Goal: Task Accomplishment & Management: Complete application form

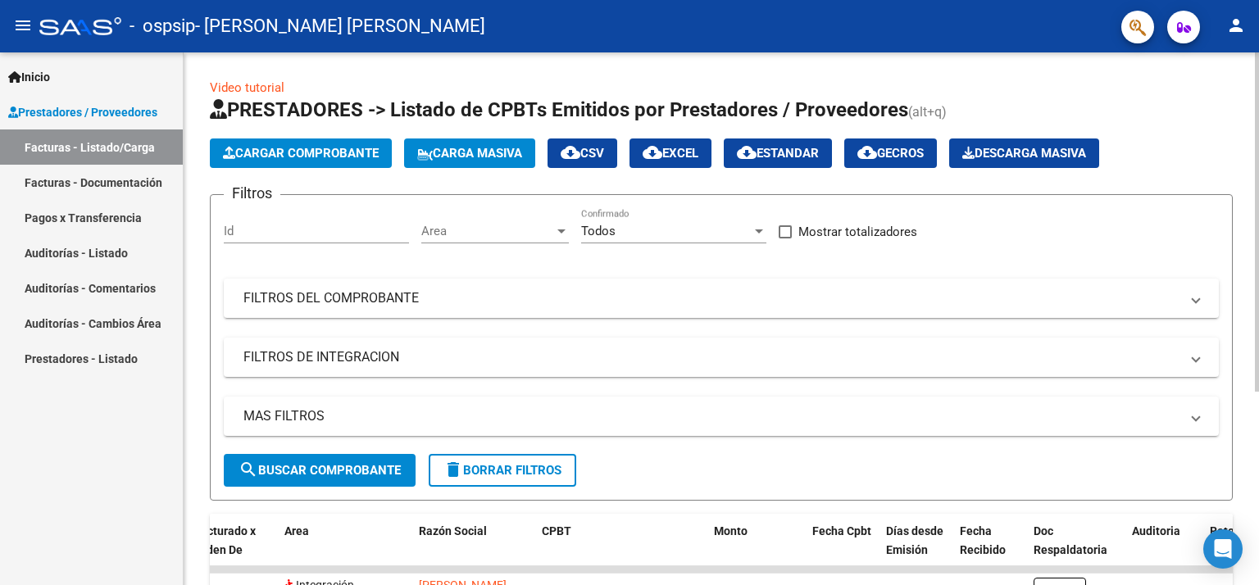
scroll to position [303, 0]
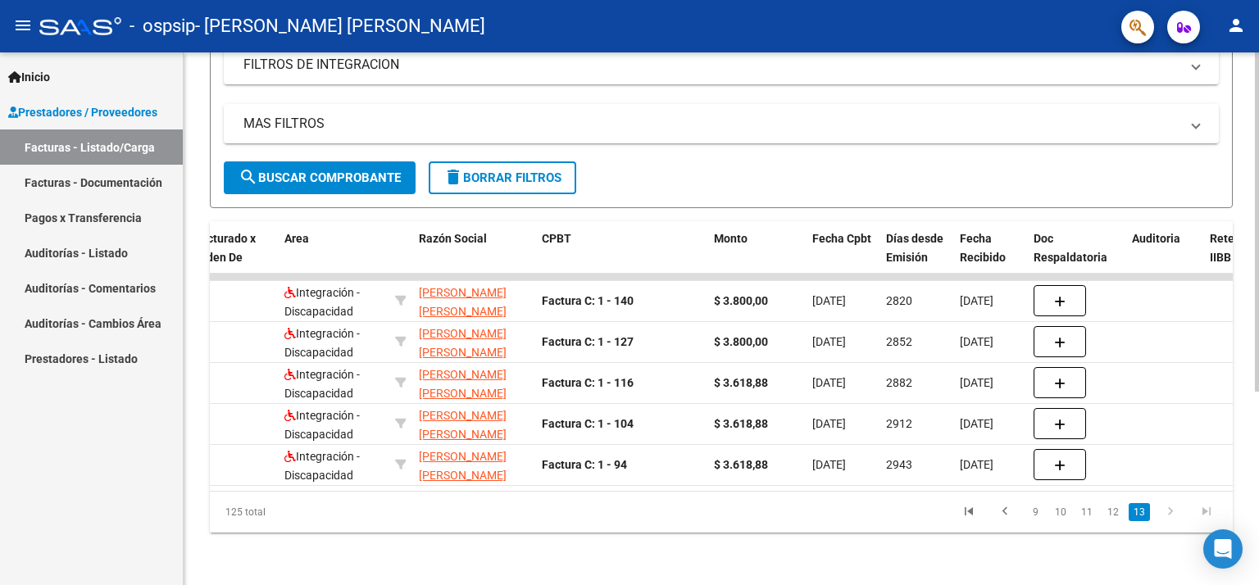
click at [1257, 470] on div at bounding box center [1257, 318] width 4 height 533
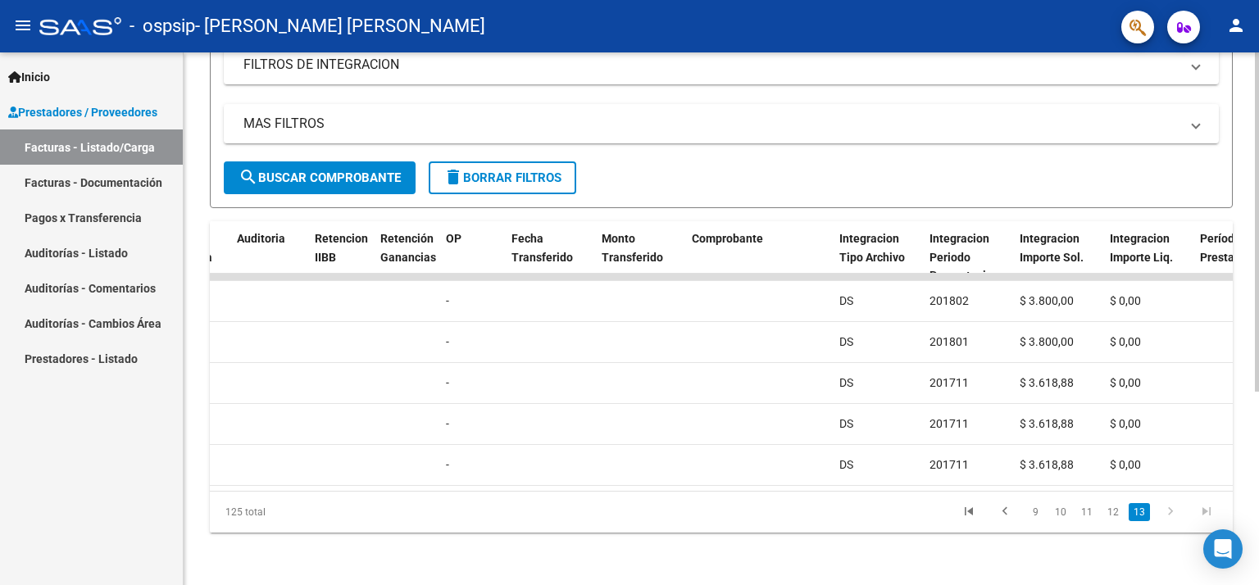
scroll to position [0, 0]
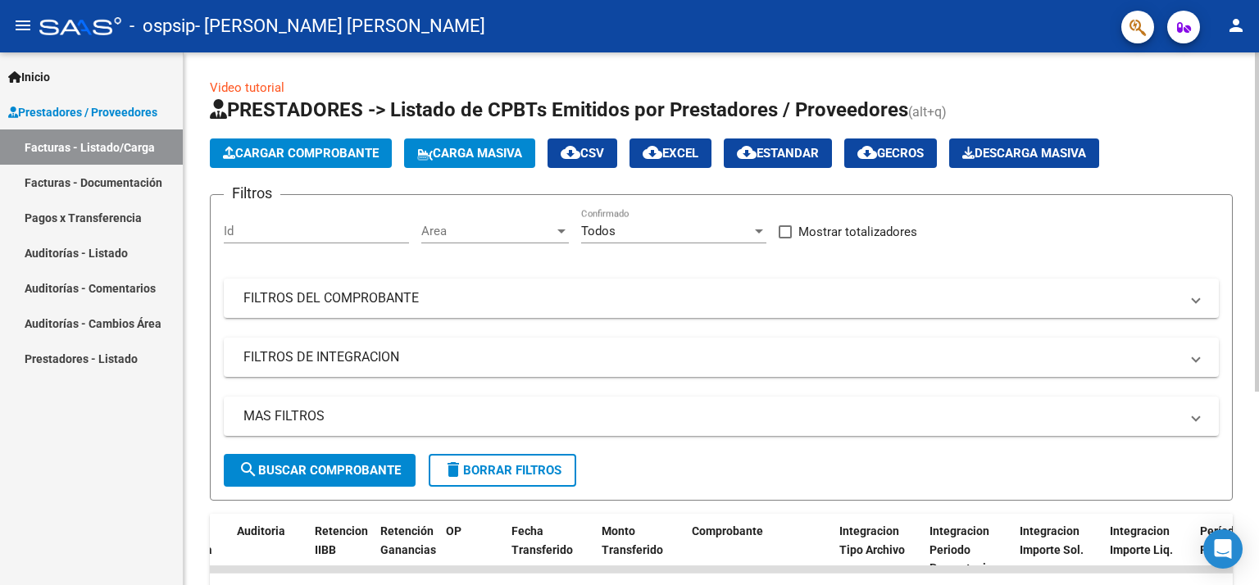
click at [1255, 183] on div at bounding box center [1257, 318] width 4 height 533
click at [1255, 183] on div at bounding box center [1257, 221] width 4 height 339
click at [1258, 213] on div at bounding box center [1257, 221] width 4 height 339
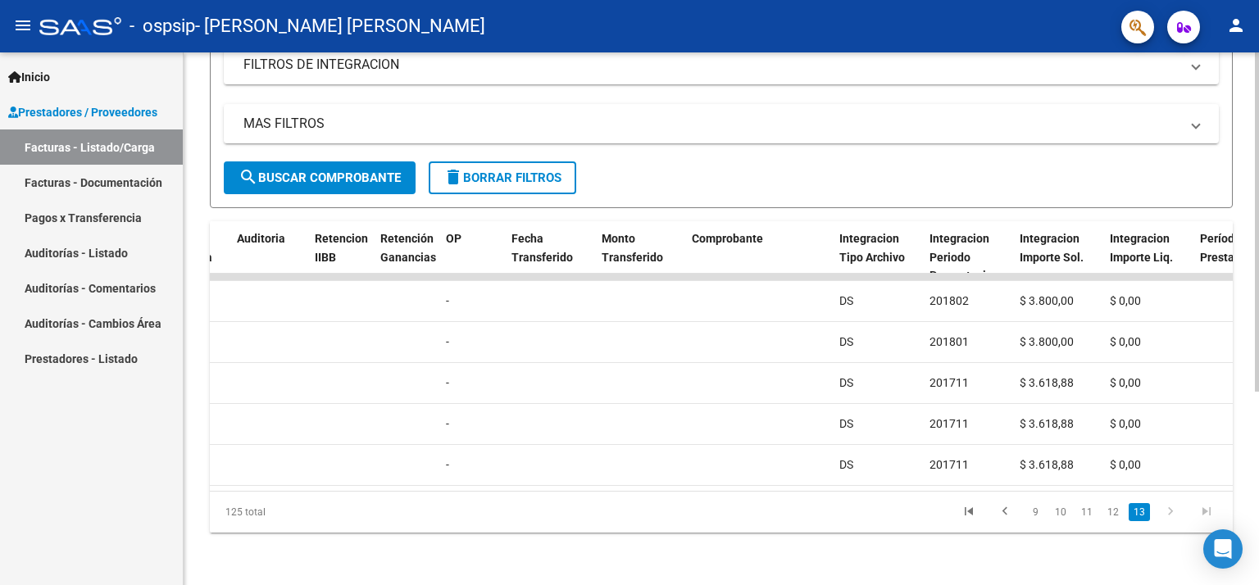
click at [1258, 432] on div at bounding box center [1257, 318] width 4 height 533
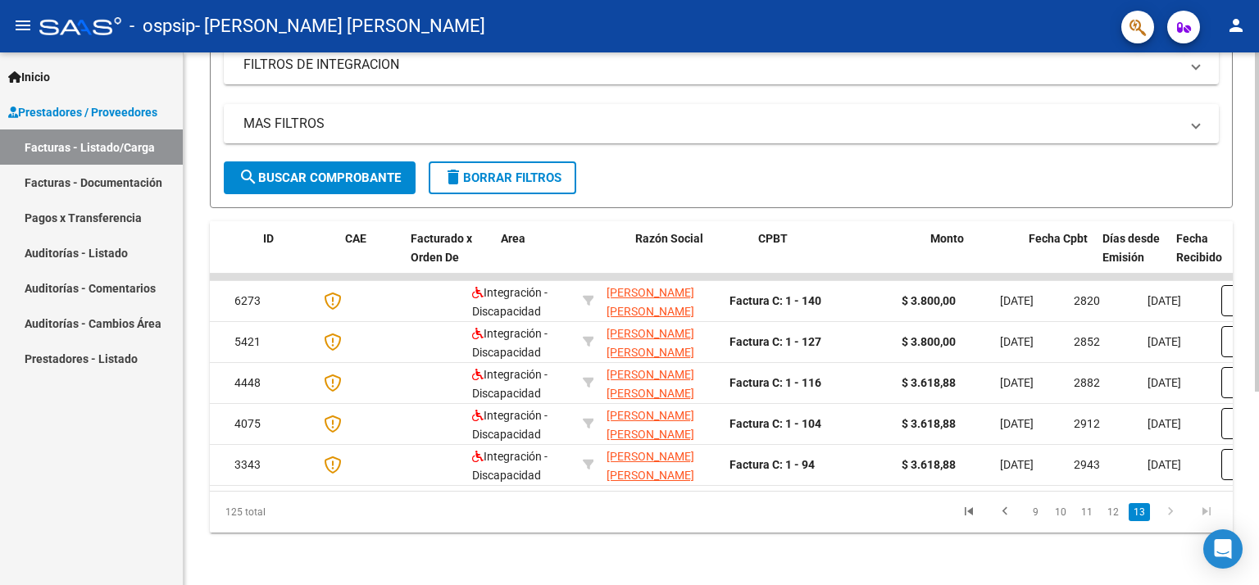
scroll to position [0, 0]
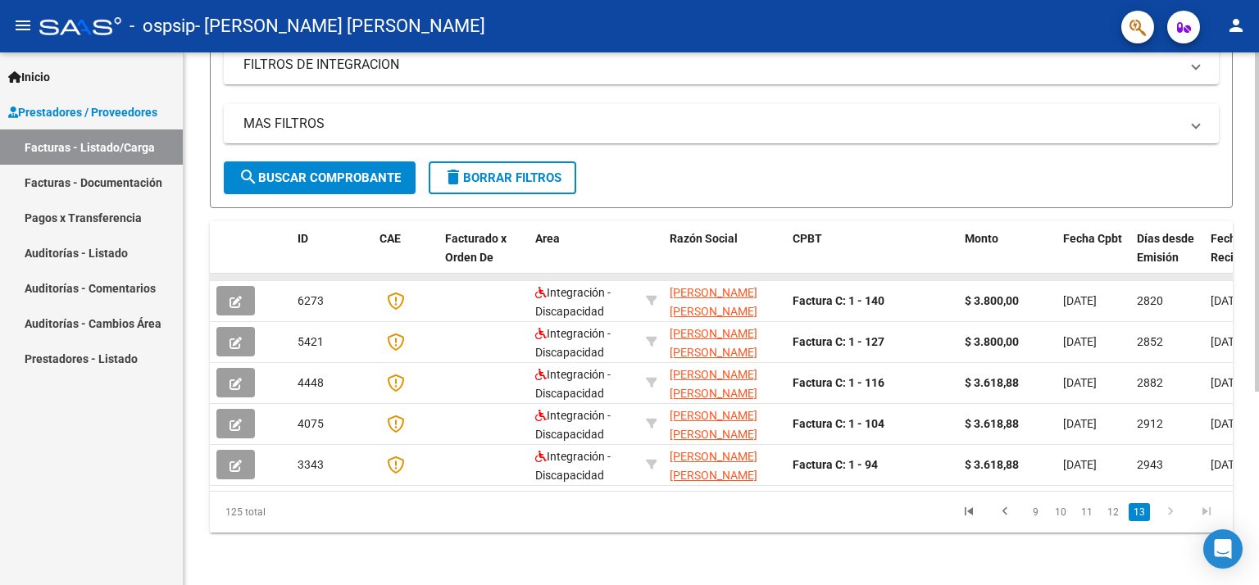
click at [213, 274] on datatable-body-cell at bounding box center [238, 277] width 57 height 7
drag, startPoint x: 213, startPoint y: 265, endPoint x: 871, endPoint y: 201, distance: 660.5
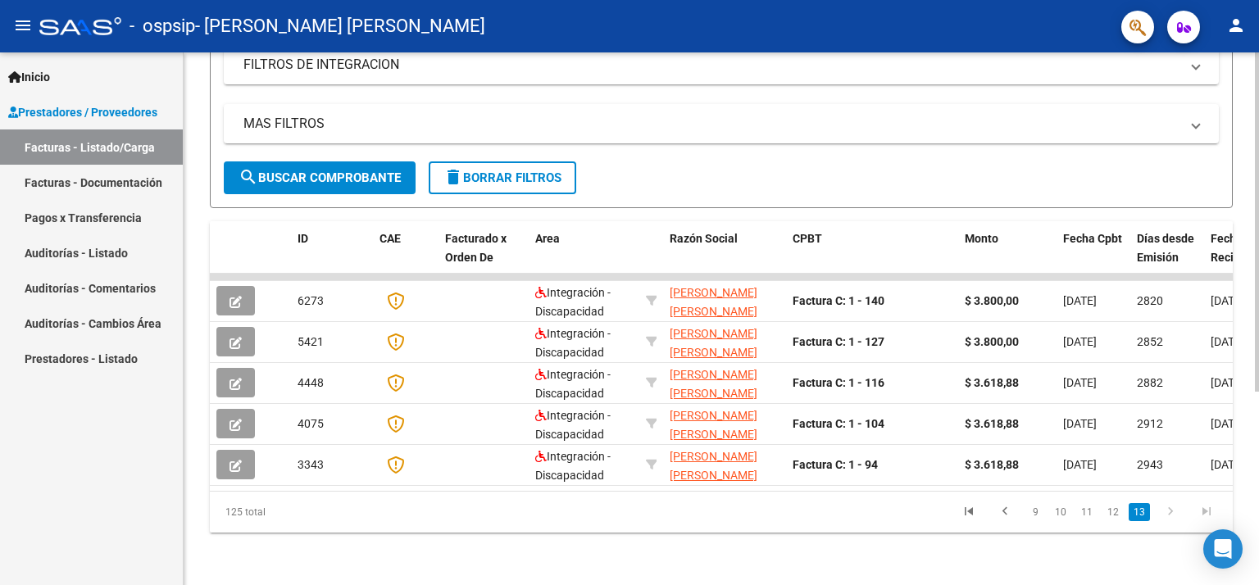
click at [871, 201] on div "Video tutorial PRESTADORES -> Listado de CPBTs Emitidos por Prestadores / Prove…" at bounding box center [721, 159] width 1023 height 747
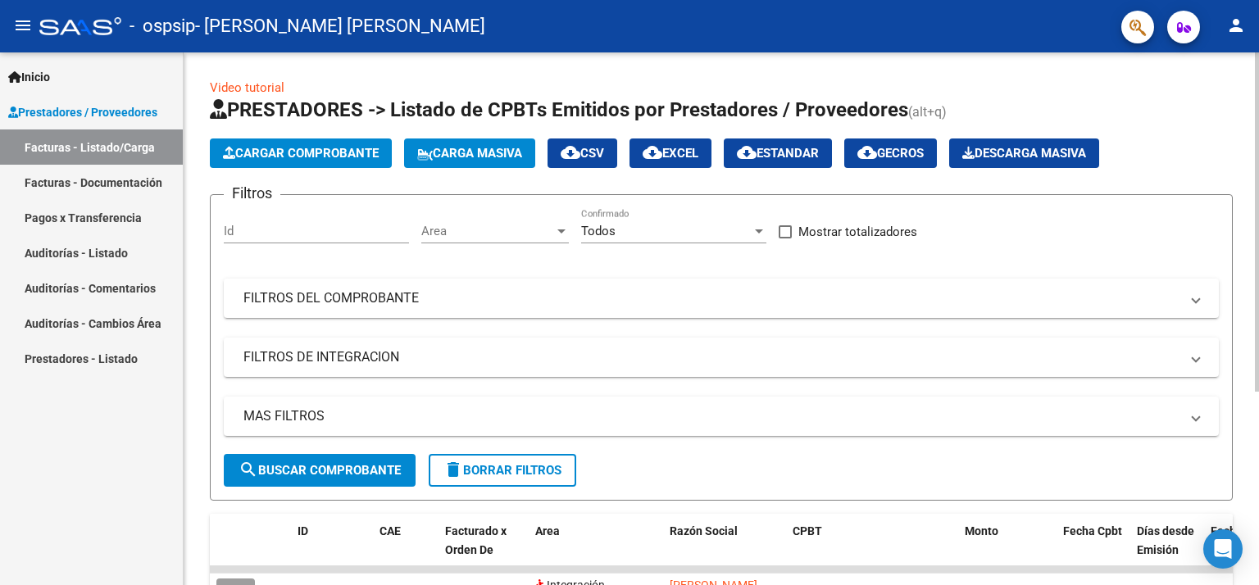
click at [1258, 171] on div at bounding box center [1257, 318] width 4 height 533
click at [1258, 171] on div at bounding box center [1257, 221] width 4 height 339
click at [1256, 172] on div at bounding box center [1257, 221] width 4 height 339
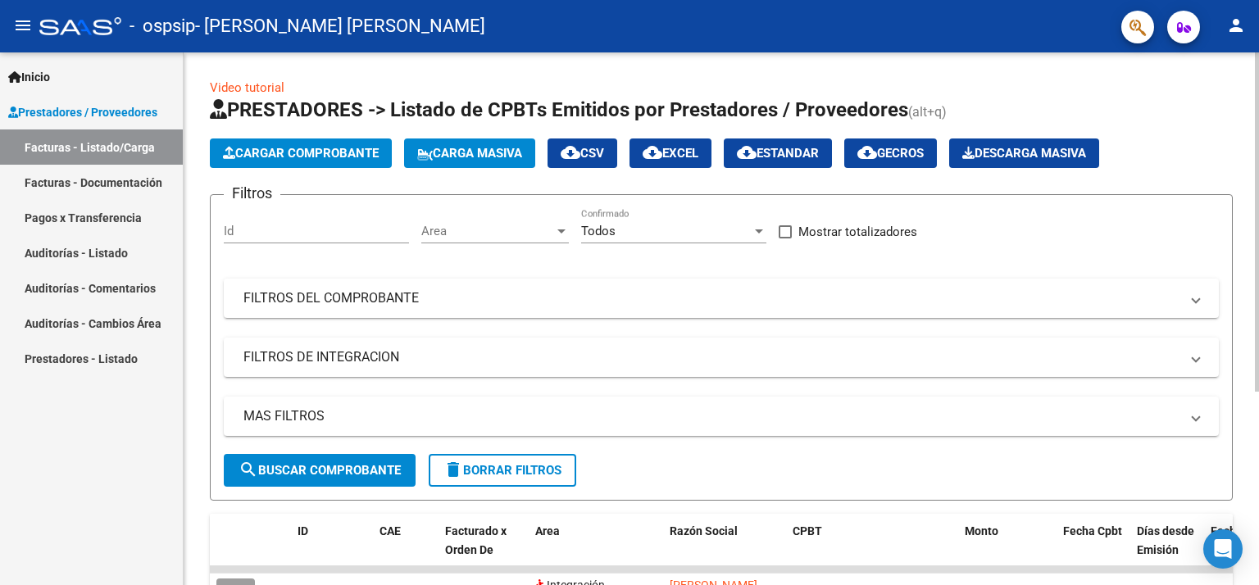
click at [1256, 172] on div at bounding box center [1257, 221] width 4 height 339
click at [1255, 172] on div at bounding box center [1257, 221] width 4 height 339
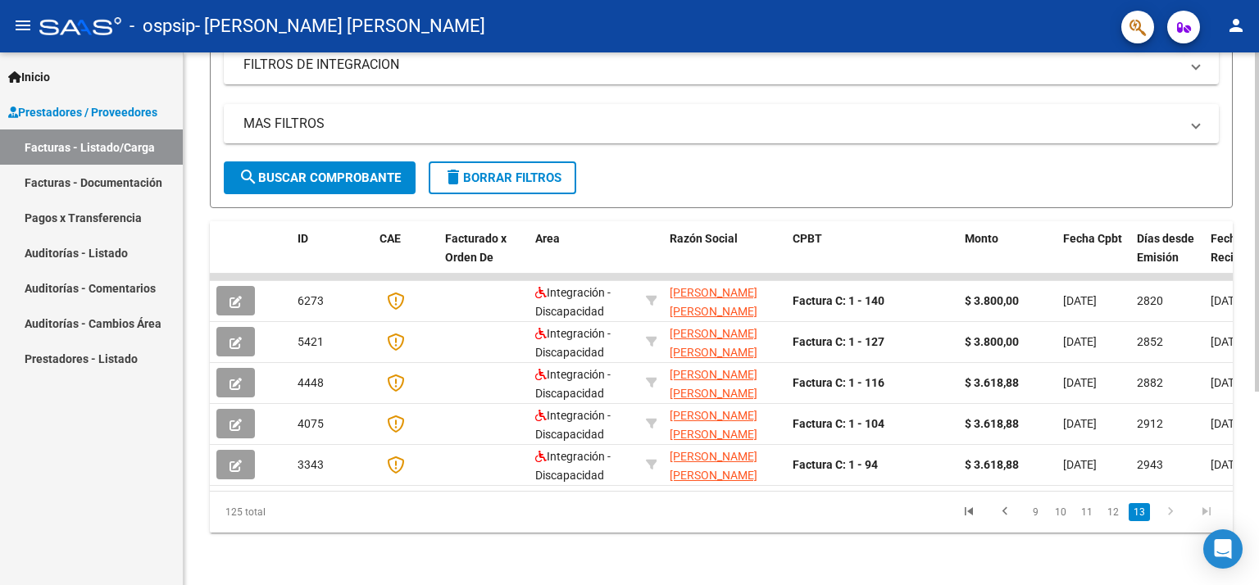
click at [1257, 408] on div at bounding box center [1257, 318] width 4 height 533
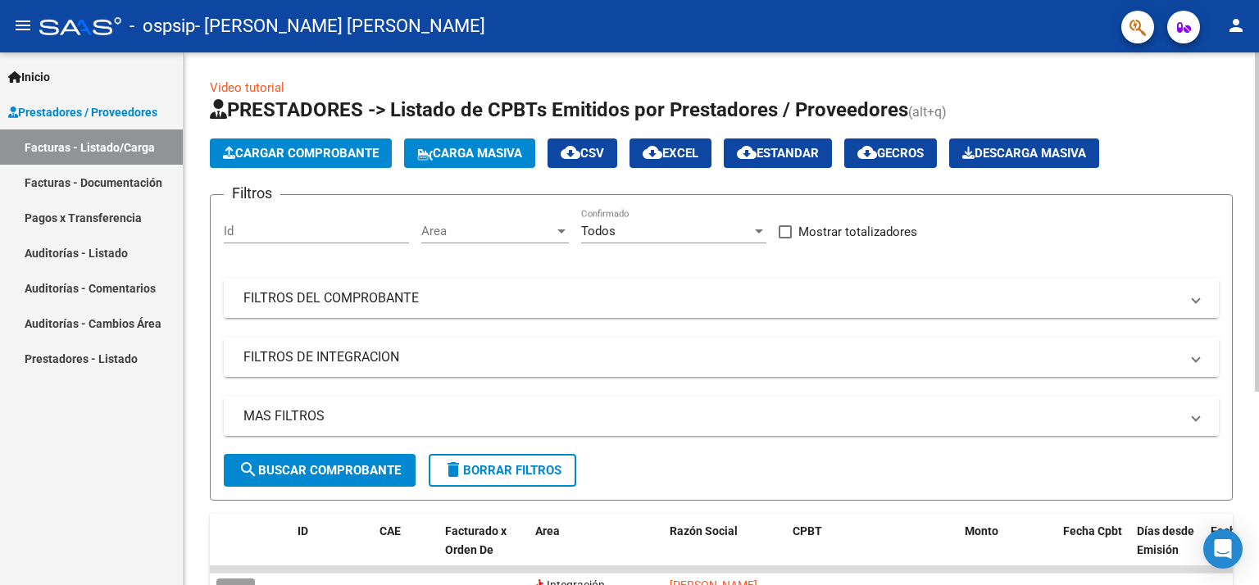
click at [1257, 231] on div at bounding box center [1257, 318] width 4 height 533
click at [330, 151] on span "Cargar Comprobante" at bounding box center [301, 153] width 156 height 15
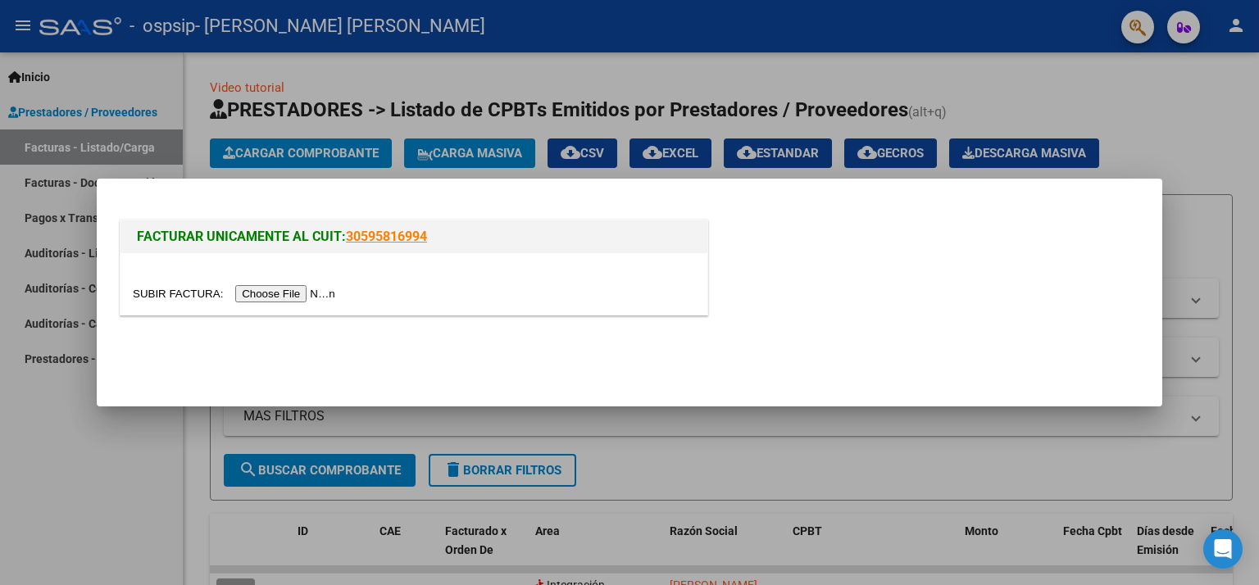
click at [93, 435] on div at bounding box center [629, 292] width 1259 height 585
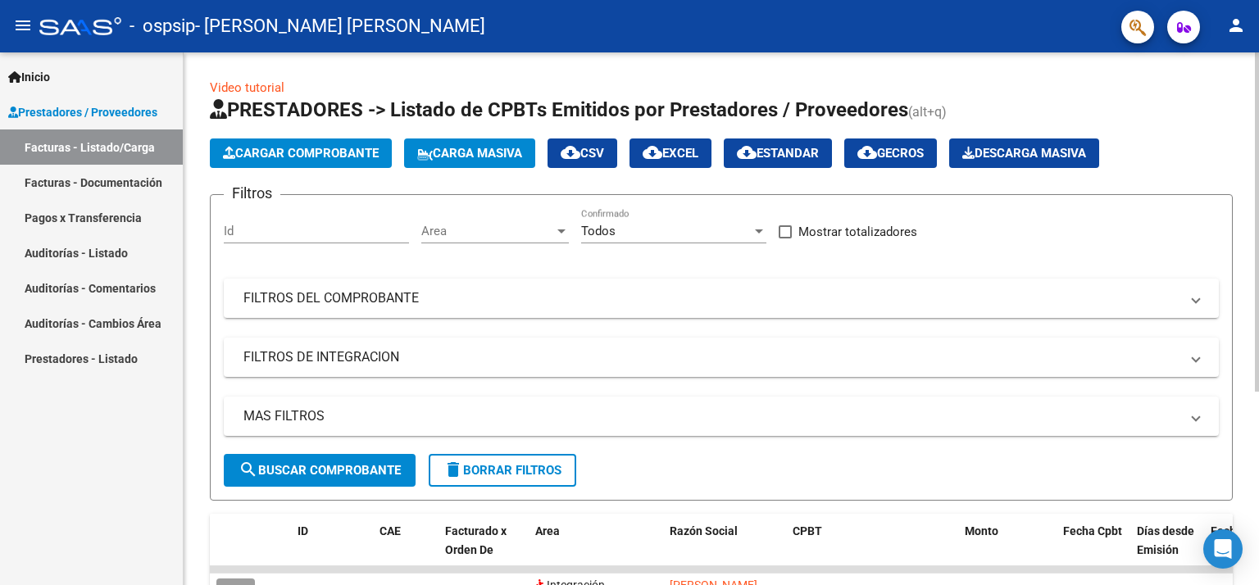
scroll to position [303, 0]
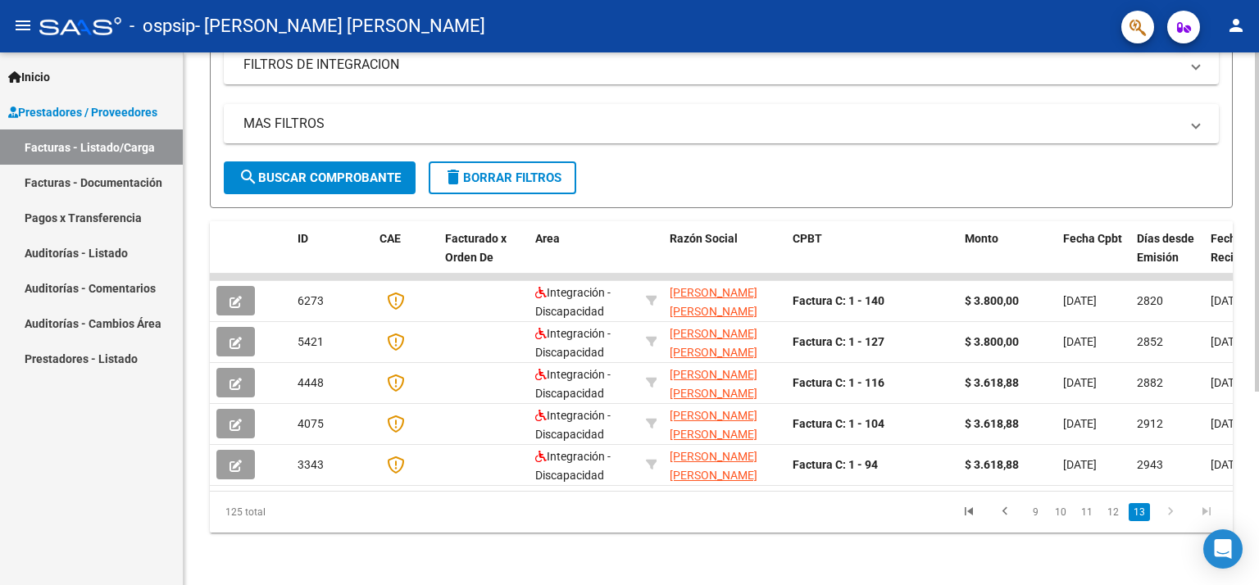
click at [1257, 420] on div at bounding box center [1257, 318] width 4 height 533
click at [1036, 511] on link "9" at bounding box center [1035, 512] width 20 height 18
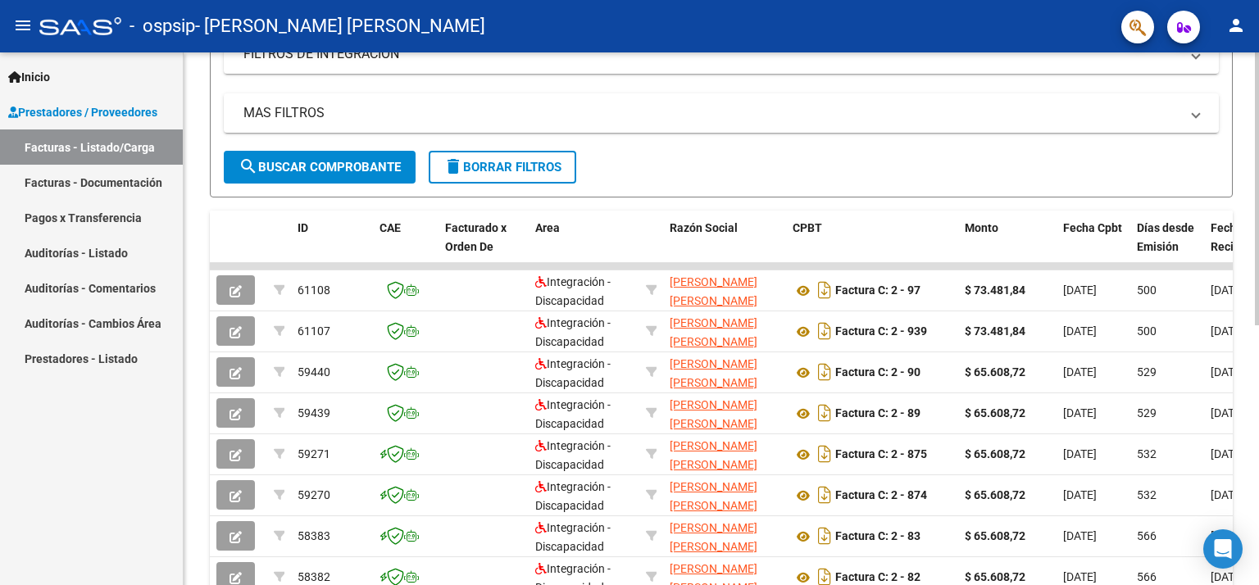
scroll to position [508, 0]
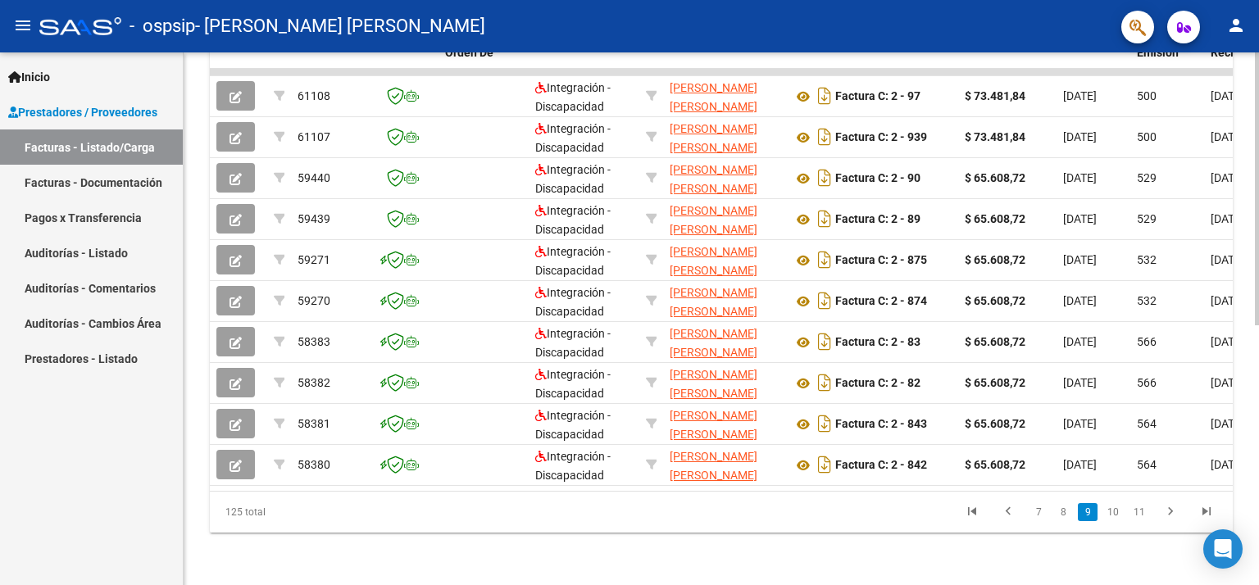
click at [1257, 537] on div at bounding box center [1257, 318] width 4 height 533
click at [1013, 506] on icon "go to previous page" at bounding box center [1008, 514] width 21 height 20
click at [1013, 506] on icon "go to previous page" at bounding box center [1009, 514] width 21 height 20
click at [1013, 506] on div "125 total 6 7 8 9 10" at bounding box center [721, 512] width 1023 height 41
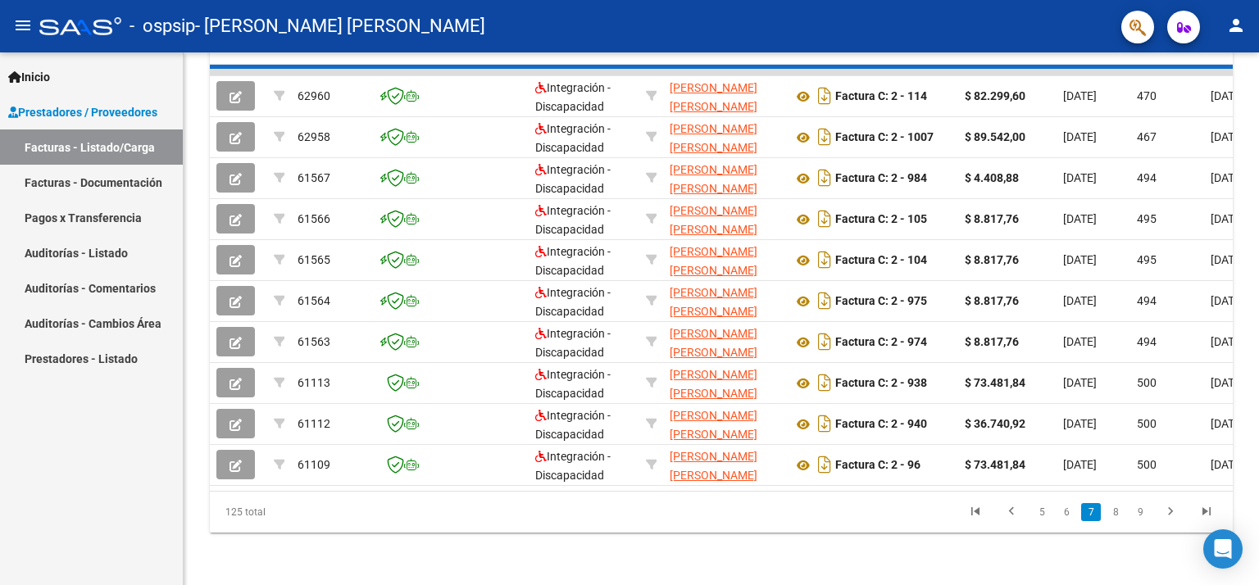
click at [1013, 506] on div "125 total 5 6 7 8 9" at bounding box center [721, 512] width 1023 height 41
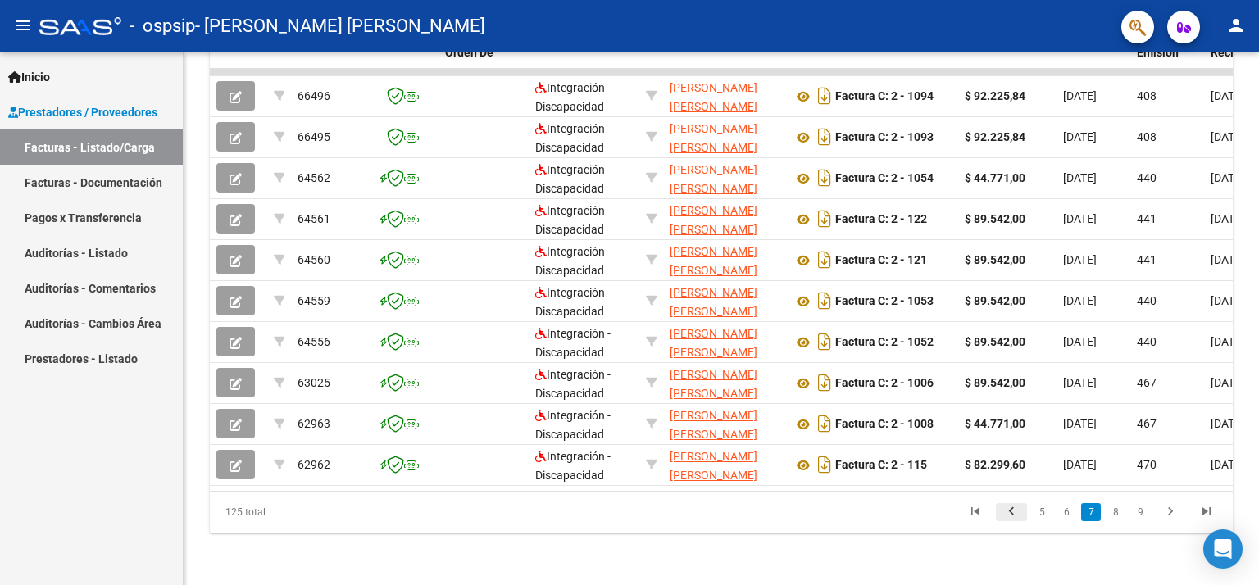
click at [1013, 507] on icon "go to previous page" at bounding box center [1011, 514] width 21 height 20
click at [1013, 507] on div "125 total 4 5 6 7 8" at bounding box center [721, 512] width 1023 height 41
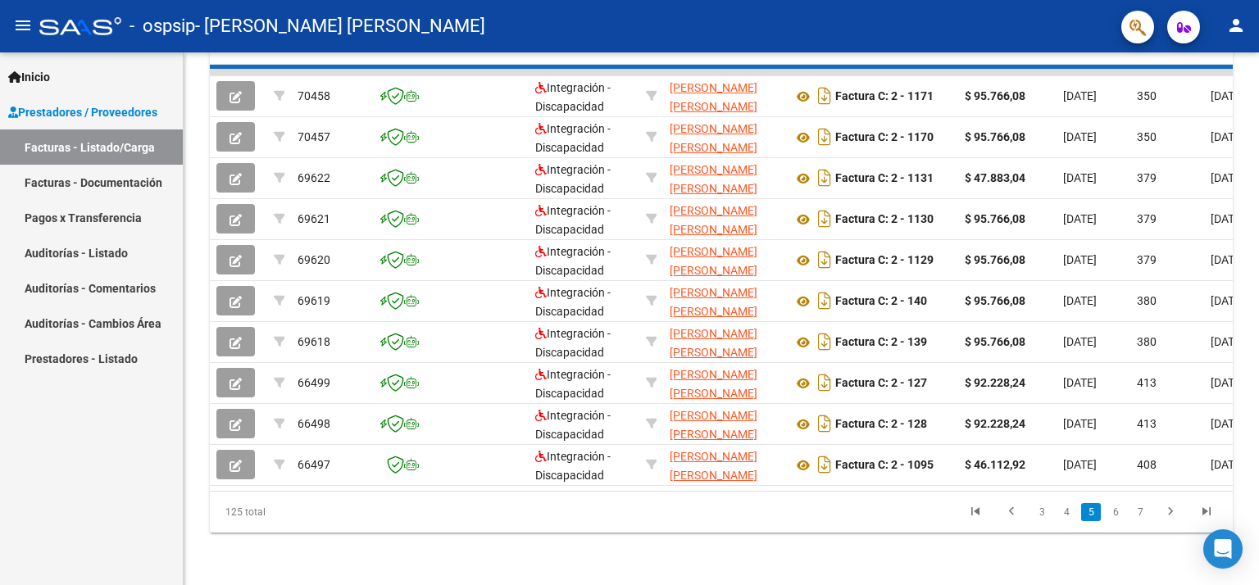
click at [1013, 507] on div "125 total 3 4 5 6 7" at bounding box center [721, 512] width 1023 height 41
click at [1013, 507] on icon "go to previous page" at bounding box center [1011, 514] width 21 height 20
click at [1013, 507] on div "125 total 2 3 4 5 6" at bounding box center [721, 512] width 1023 height 41
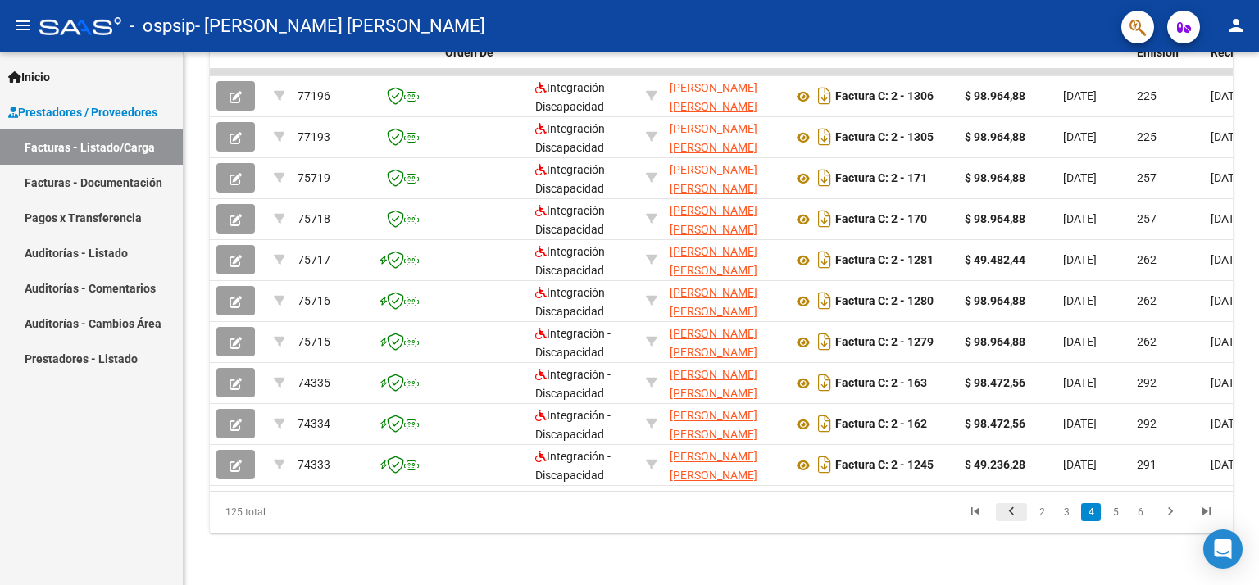
click at [1013, 507] on icon "go to previous page" at bounding box center [1011, 514] width 21 height 20
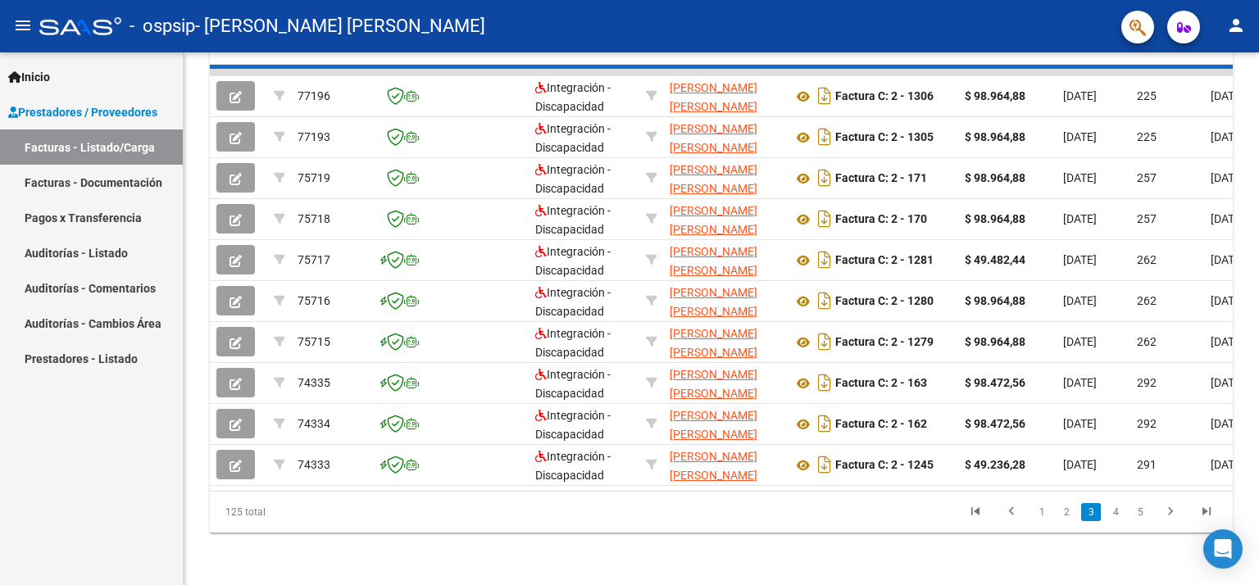
click at [1013, 507] on div "125 total 1 2 3 4 5" at bounding box center [721, 512] width 1023 height 41
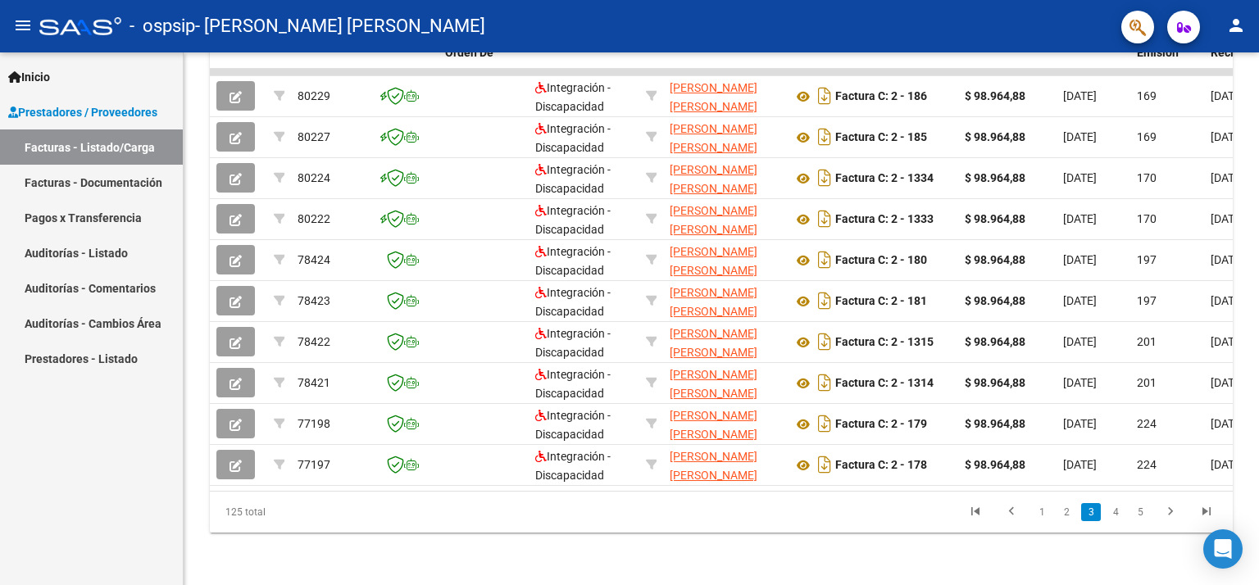
click at [1013, 509] on icon "go to previous page" at bounding box center [1011, 514] width 21 height 20
click at [1013, 509] on div "125 total 1 2 3 4 5" at bounding box center [721, 512] width 1023 height 41
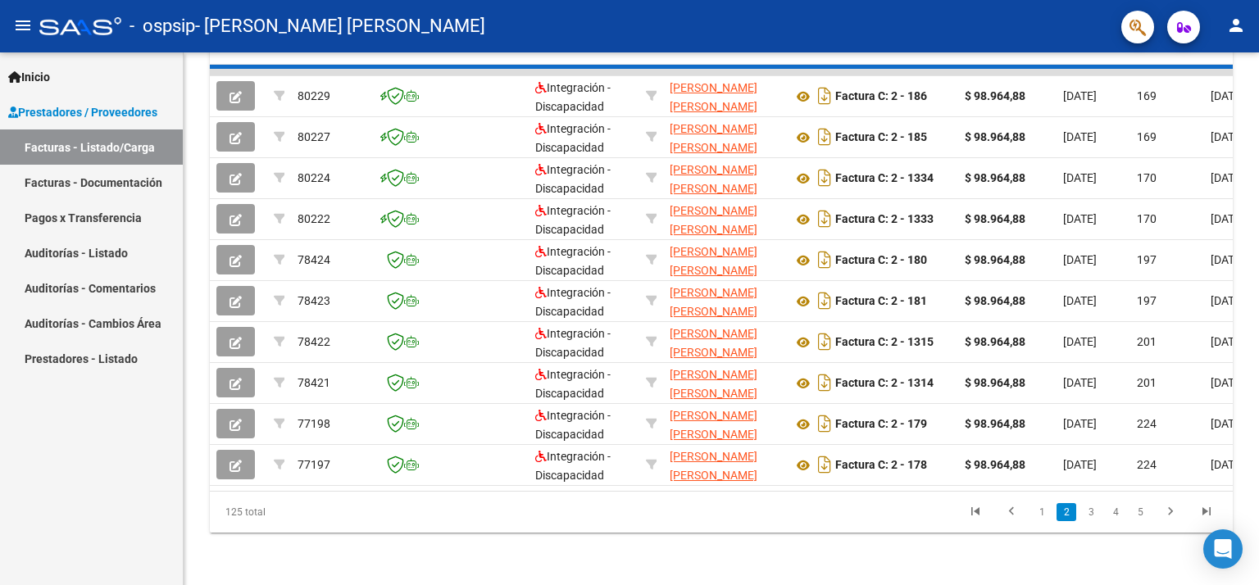
click at [1013, 509] on div "125 total 1 2 3 4 5" at bounding box center [721, 512] width 1023 height 41
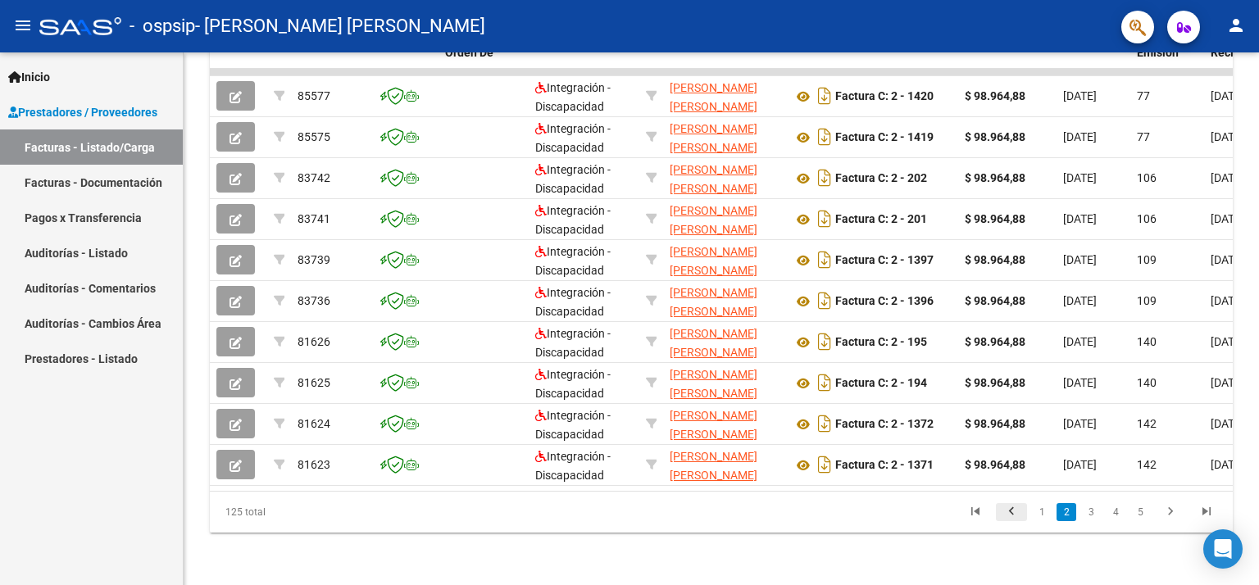
click at [1013, 511] on icon "go to previous page" at bounding box center [1011, 514] width 21 height 20
click at [1013, 511] on div "125 total 1 2 3 4 5" at bounding box center [721, 512] width 1023 height 41
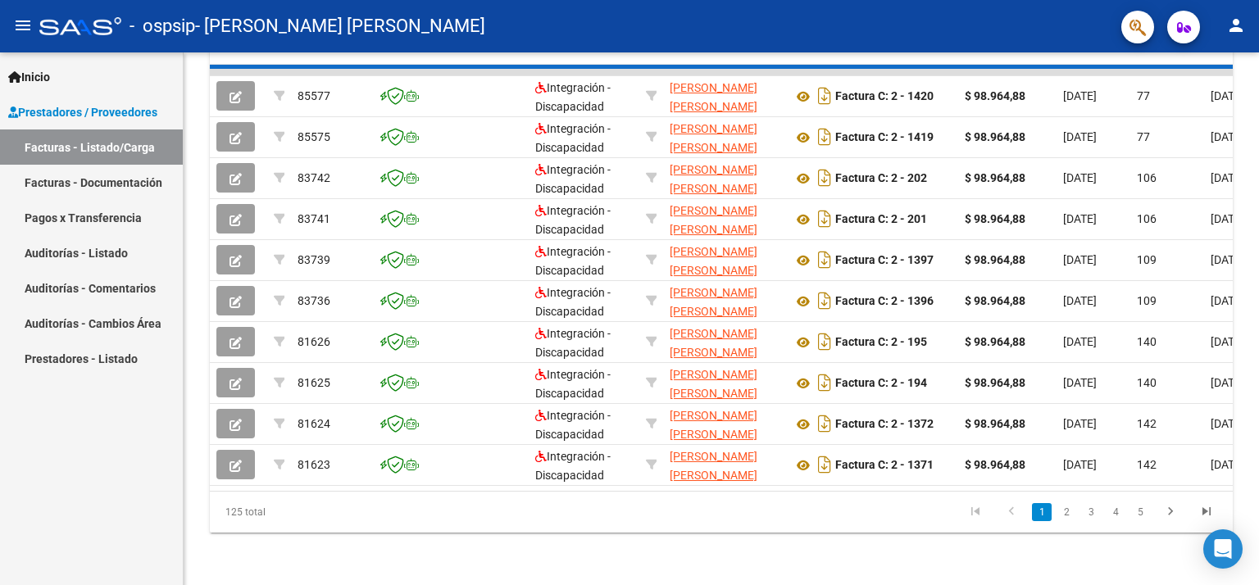
click at [1013, 512] on div "125 total 1 2 3 4 5" at bounding box center [721, 512] width 1023 height 41
click at [1013, 516] on div "125 total 1 2 3 4 5" at bounding box center [721, 512] width 1023 height 41
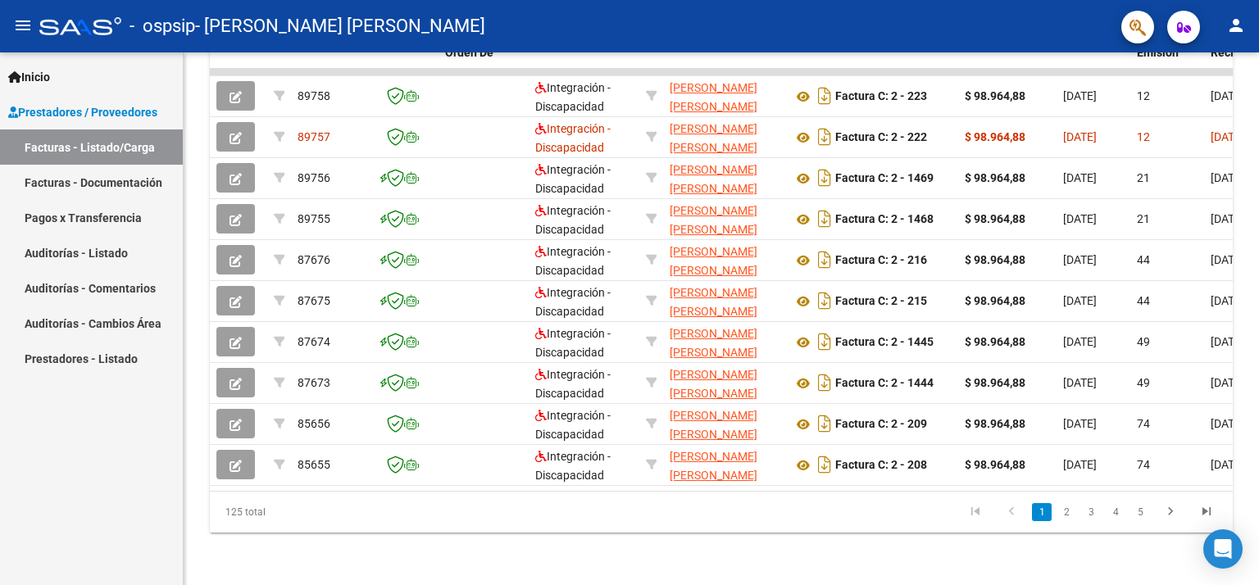
click at [1013, 516] on icon "go to previous page" at bounding box center [1011, 514] width 21 height 20
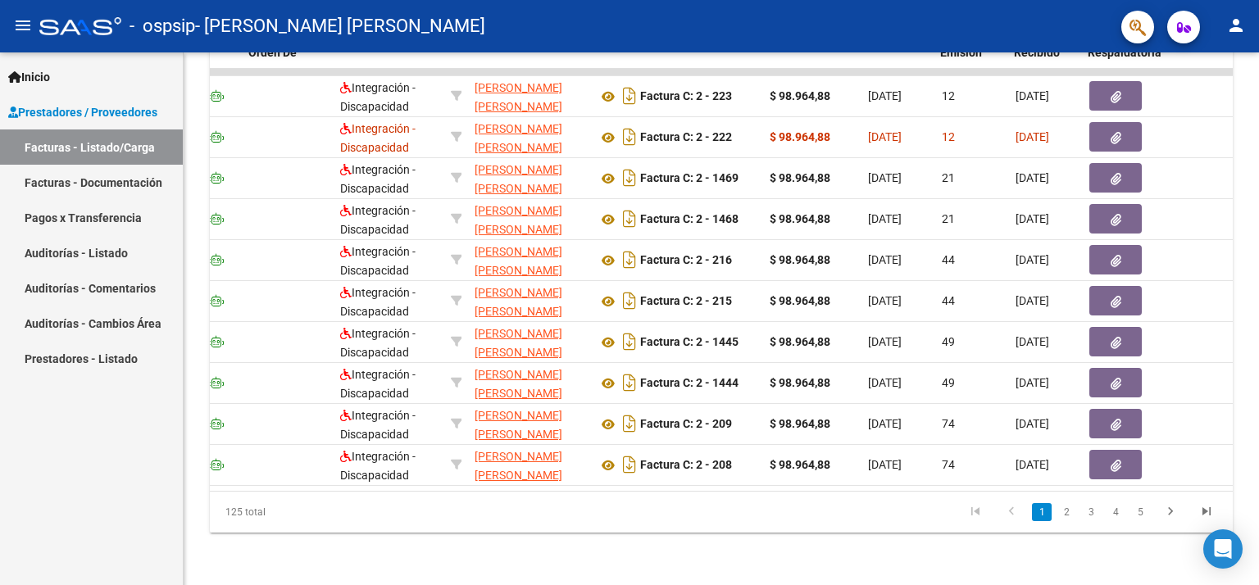
scroll to position [0, 197]
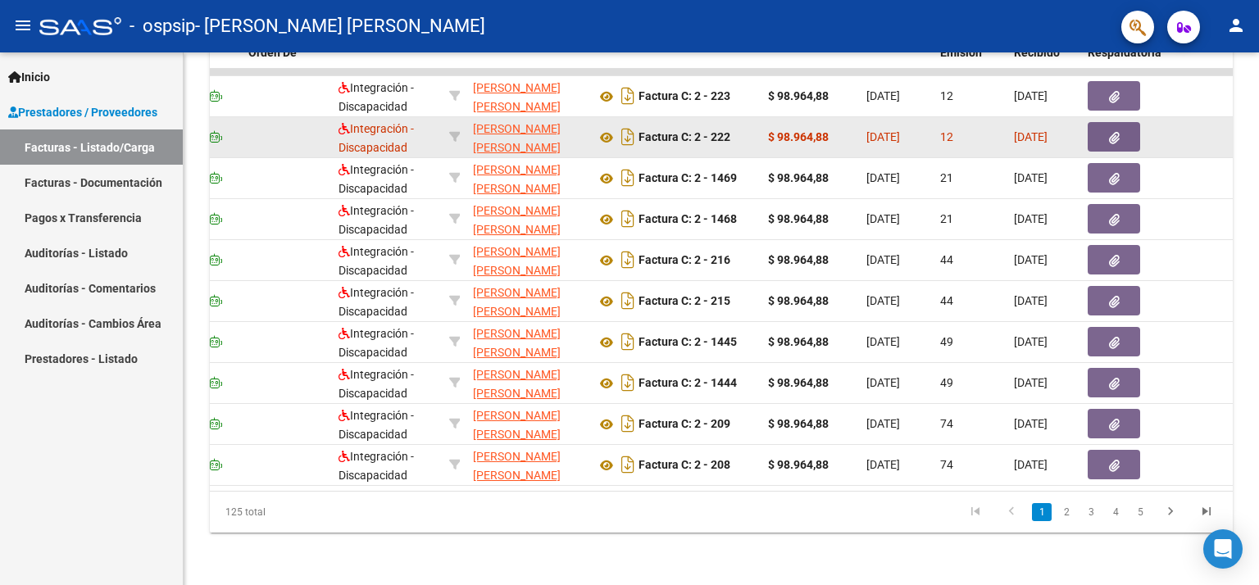
click at [1112, 132] on icon "button" at bounding box center [1114, 138] width 11 height 12
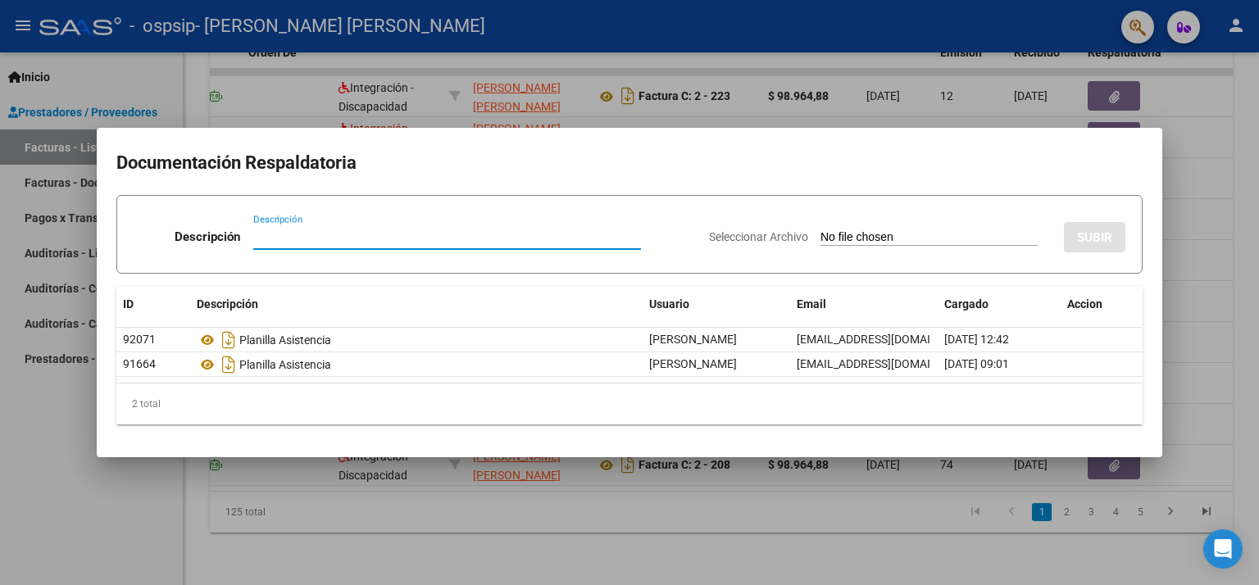
click at [1134, 380] on datatable-selection "92071 Planilla Asistencia [PERSON_NAME] [EMAIL_ADDRESS][DOMAIN_NAME] [DATE] 12:…" at bounding box center [629, 373] width 1026 height 15
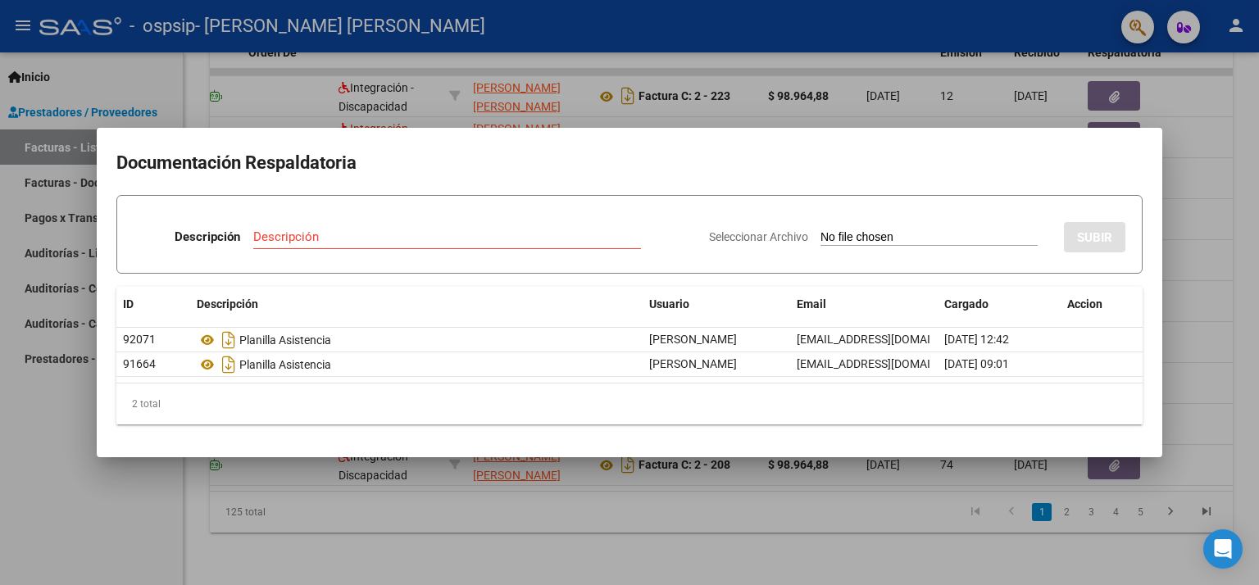
click at [1134, 380] on datatable-selection "92071 Planilla Asistencia [PERSON_NAME] [EMAIL_ADDRESS][DOMAIN_NAME] [DATE] 12:…" at bounding box center [629, 373] width 1026 height 15
click at [475, 239] on input "Descripción" at bounding box center [447, 237] width 388 height 15
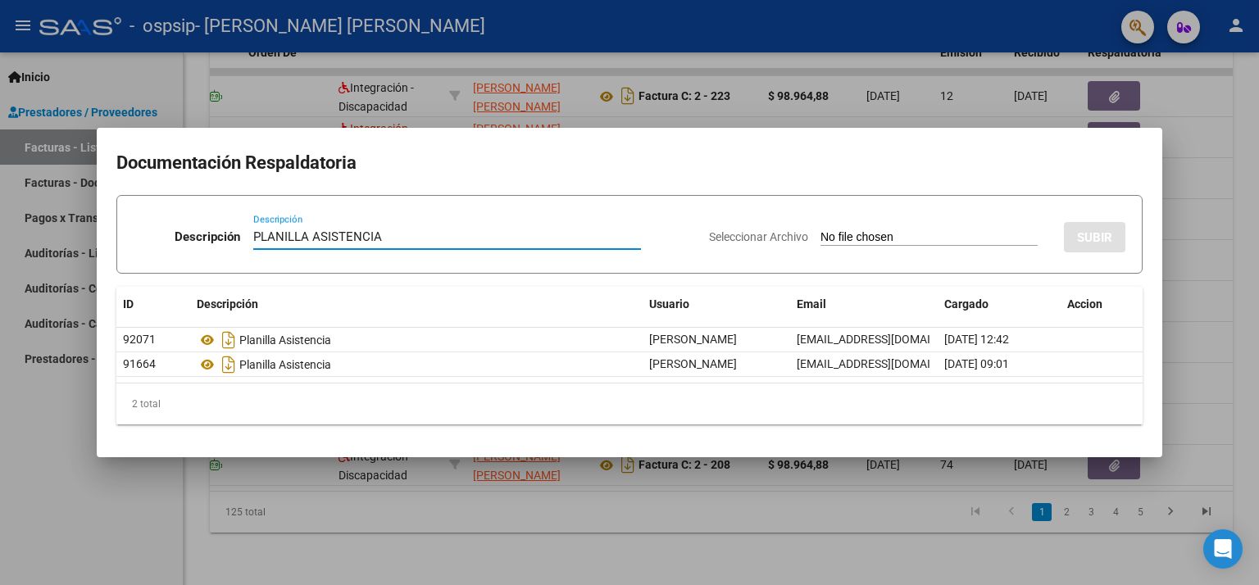
type input "PLANILLA ASISTENCIA"
click at [770, 232] on span "Seleccionar Archivo" at bounding box center [758, 236] width 99 height 13
click at [821, 232] on input "Seleccionar Archivo" at bounding box center [929, 238] width 217 height 16
type input "C:\fakepath\[PERSON_NAME] 25.pdf"
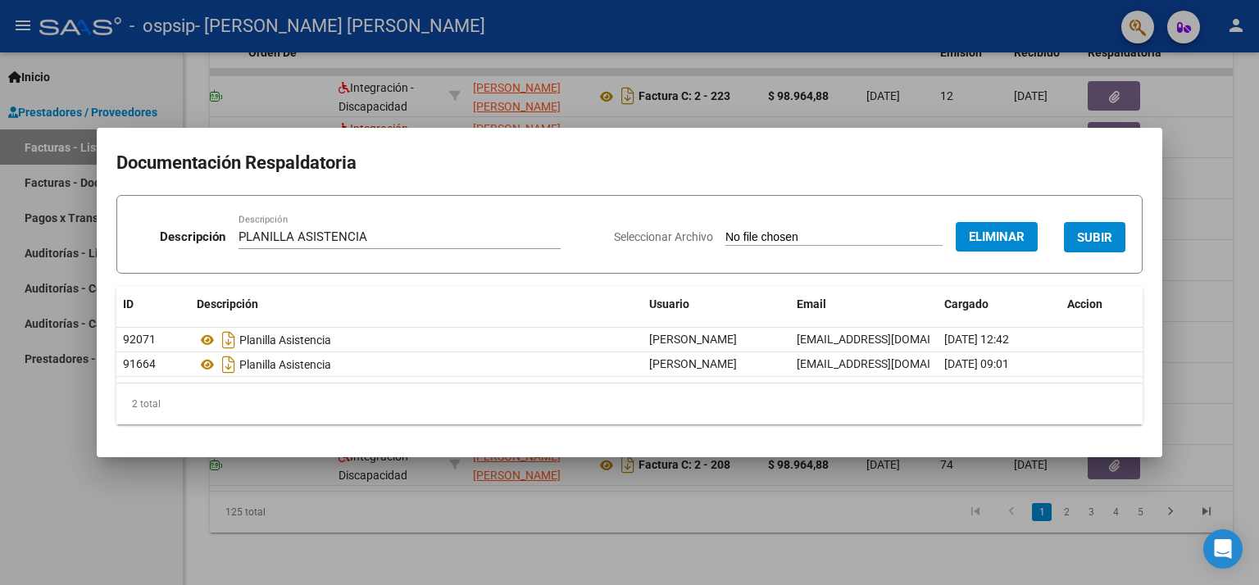
click at [1094, 243] on span "SUBIR" at bounding box center [1094, 237] width 35 height 15
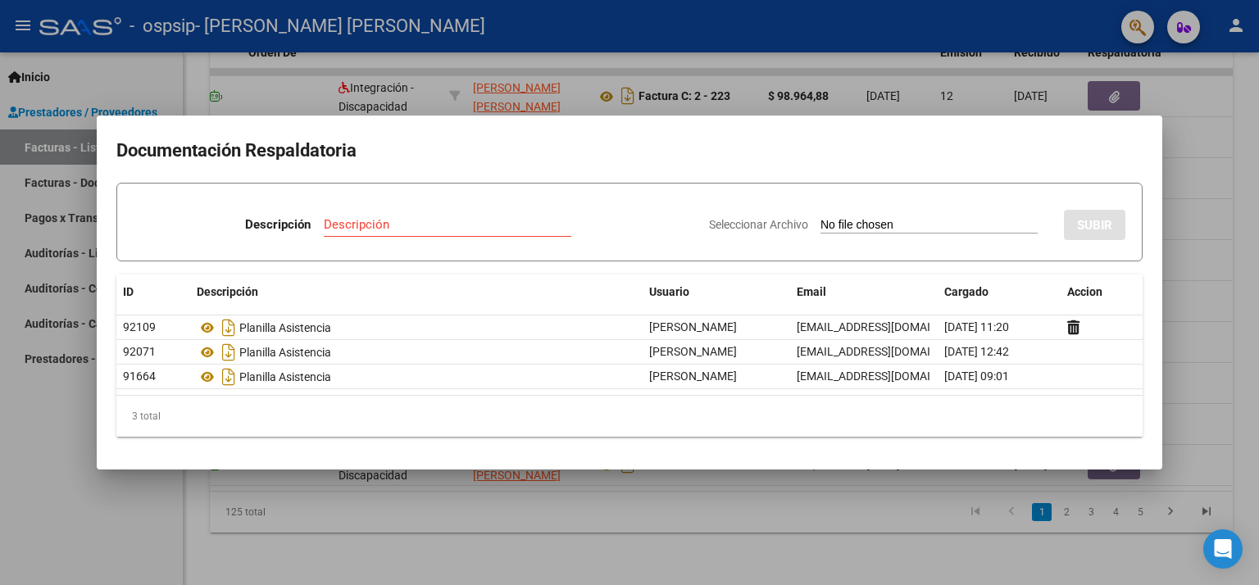
click at [1258, 167] on div at bounding box center [629, 292] width 1259 height 585
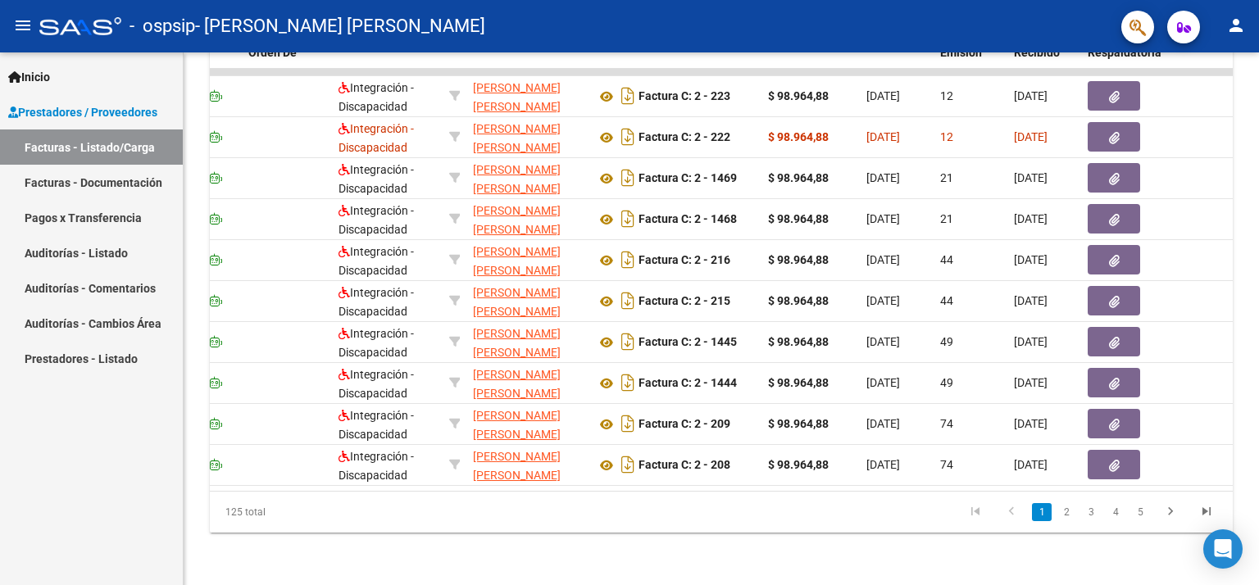
click at [83, 538] on div "Inicio Instructivos Contacto OS Prestadores / Proveedores Facturas - Listado/Ca…" at bounding box center [91, 318] width 183 height 533
